Goal: Transaction & Acquisition: Purchase product/service

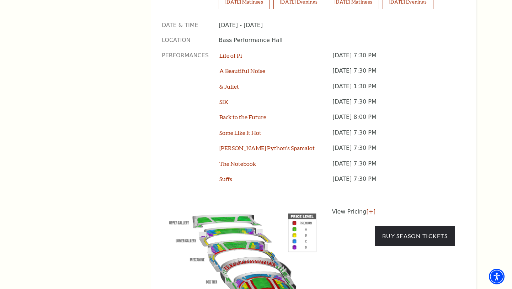
scroll to position [584, 0]
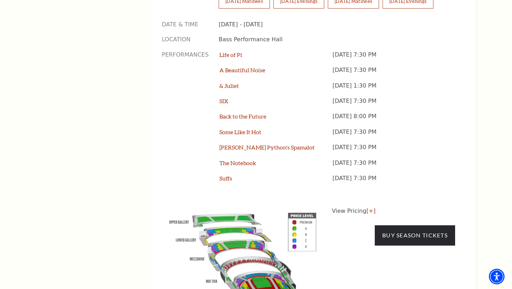
click at [233, 206] on img at bounding box center [243, 260] width 162 height 108
click at [232, 206] on img at bounding box center [243, 260] width 162 height 108
click at [238, 206] on img at bounding box center [243, 260] width 162 height 108
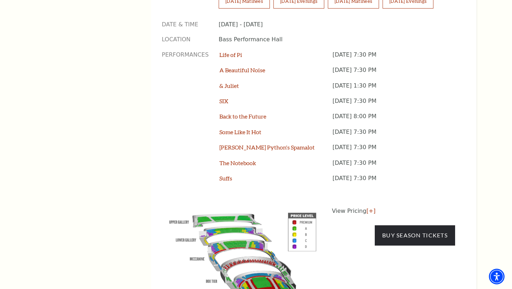
click at [238, 206] on img at bounding box center [243, 260] width 162 height 108
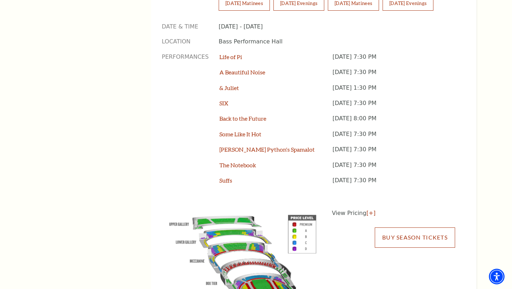
click at [396, 227] on link "Buy Season Tickets" at bounding box center [415, 237] width 80 height 20
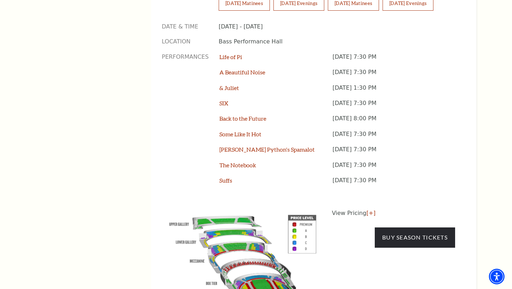
click at [232, 209] on img at bounding box center [243, 263] width 162 height 108
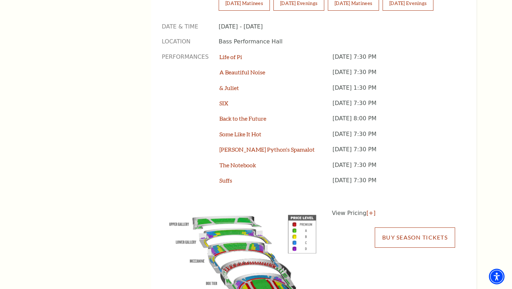
click at [392, 227] on link "Buy Season Tickets" at bounding box center [415, 237] width 80 height 20
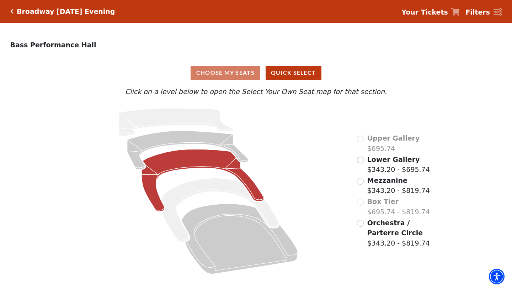
click at [187, 155] on icon at bounding box center [202, 180] width 122 height 62
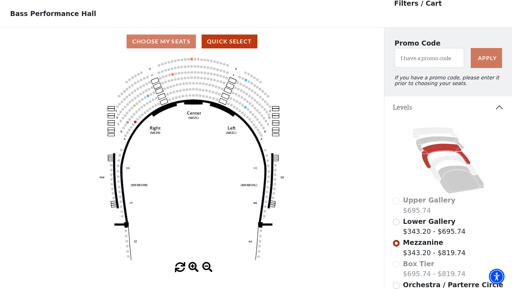
scroll to position [33, 0]
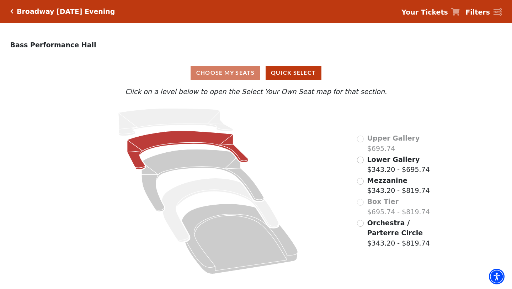
click at [197, 141] on icon at bounding box center [187, 150] width 121 height 38
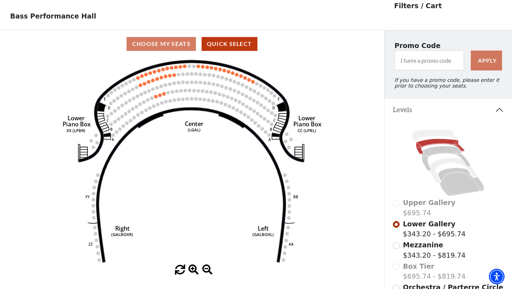
scroll to position [33, 0]
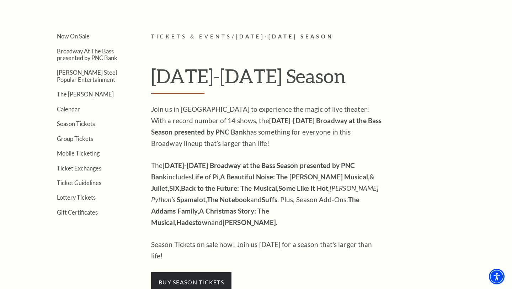
scroll to position [156, 0]
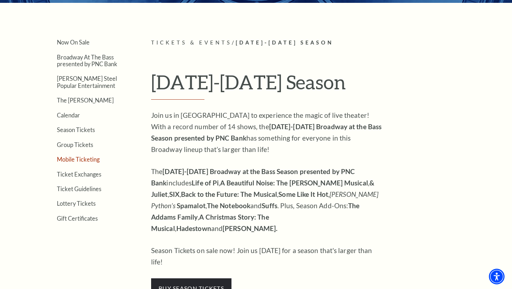
click at [86, 158] on link "Mobile Ticketing" at bounding box center [78, 159] width 43 height 7
